Goal: Transaction & Acquisition: Purchase product/service

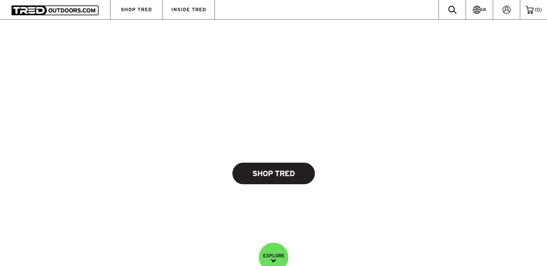
click at [287, 176] on link "Shop Tred" at bounding box center [273, 174] width 82 height 22
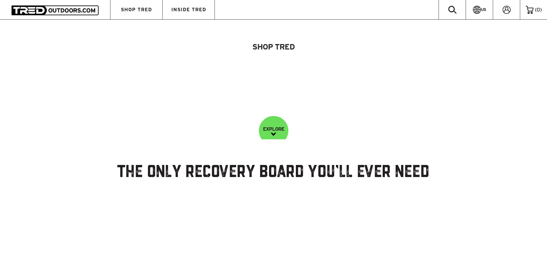
scroll to position [138, 0]
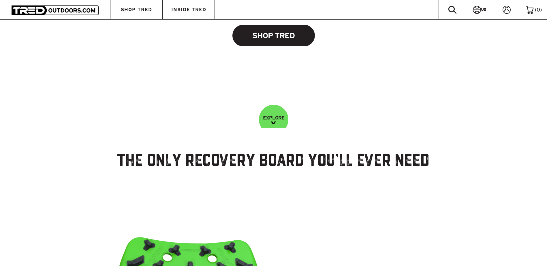
click at [272, 39] on link "Shop Tred" at bounding box center [273, 36] width 82 height 22
